Goal: Task Accomplishment & Management: Use online tool/utility

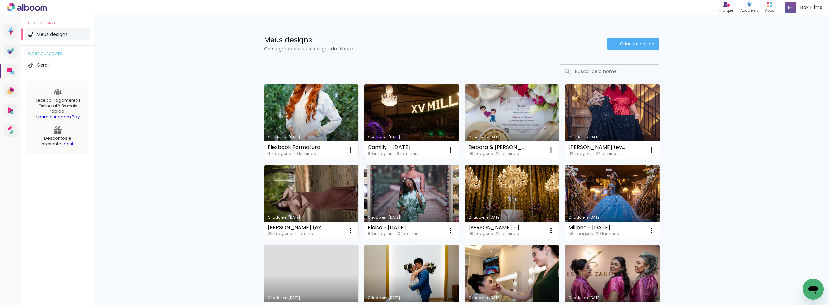
click at [419, 109] on link "Criado em [DATE]" at bounding box center [411, 121] width 95 height 74
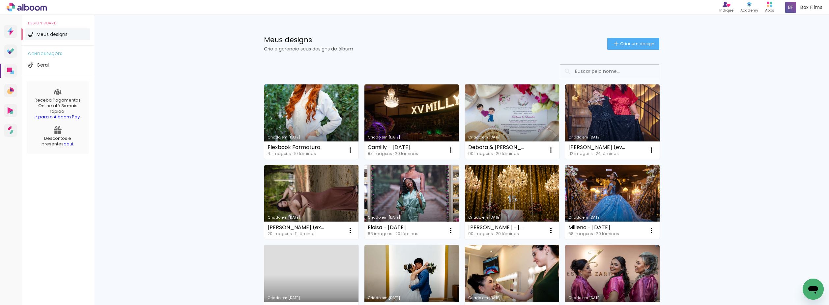
click at [523, 116] on link "Criado em [DATE]" at bounding box center [512, 121] width 95 height 74
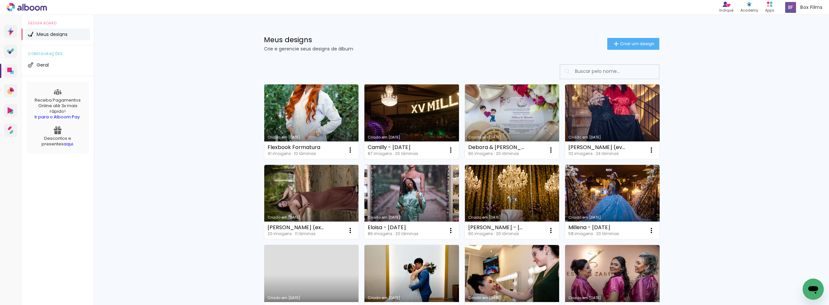
click at [405, 112] on link "Criado em [DATE]" at bounding box center [411, 121] width 95 height 74
drag, startPoint x: 526, startPoint y: 118, endPoint x: 523, endPoint y: 107, distance: 11.1
click at [526, 118] on link "Criado em [DATE]" at bounding box center [512, 121] width 95 height 74
click at [408, 121] on link "Criado em [DATE]" at bounding box center [411, 121] width 95 height 74
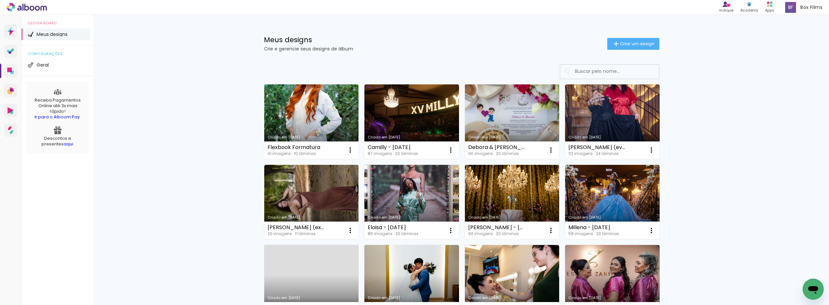
click at [502, 139] on link "Criado em [DATE]" at bounding box center [512, 121] width 95 height 74
